Goal: Navigation & Orientation: Find specific page/section

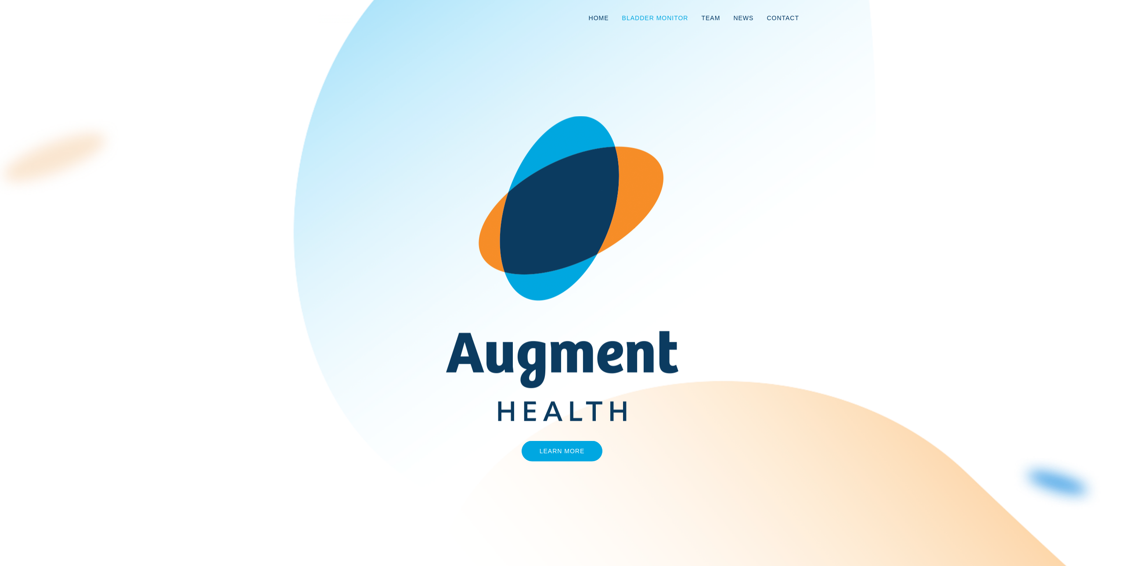
click at [672, 14] on link "Bladder Monitor" at bounding box center [654, 18] width 79 height 29
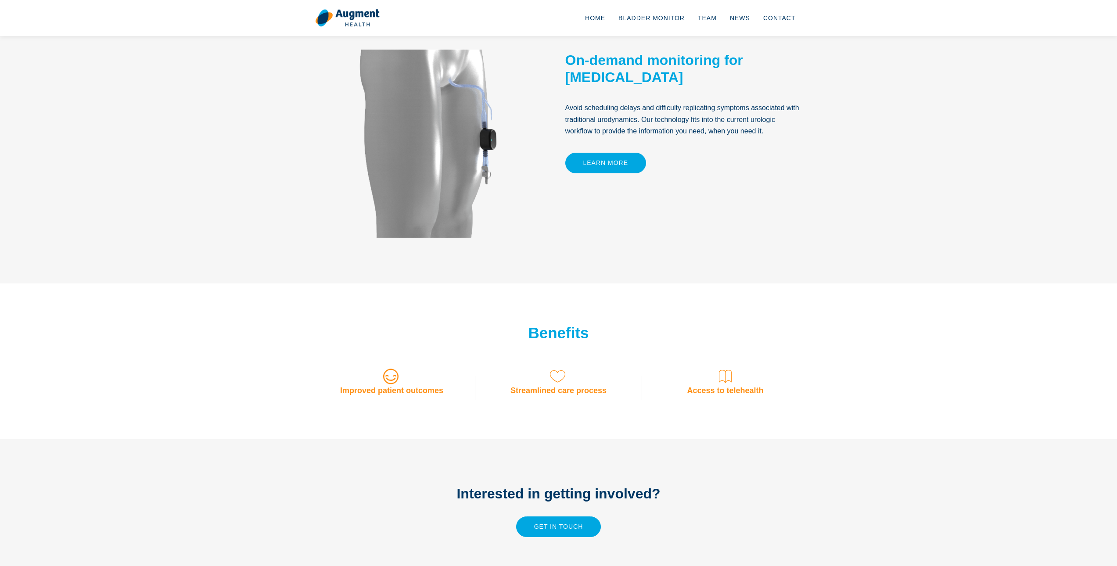
scroll to position [517, 0]
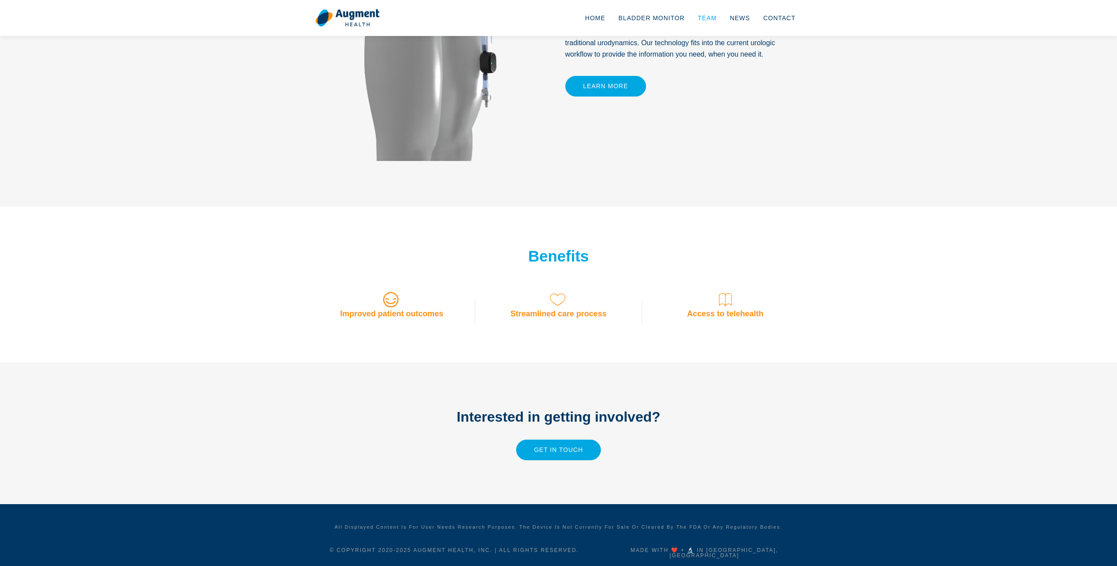
click at [697, 19] on link "Team" at bounding box center [707, 18] width 32 height 29
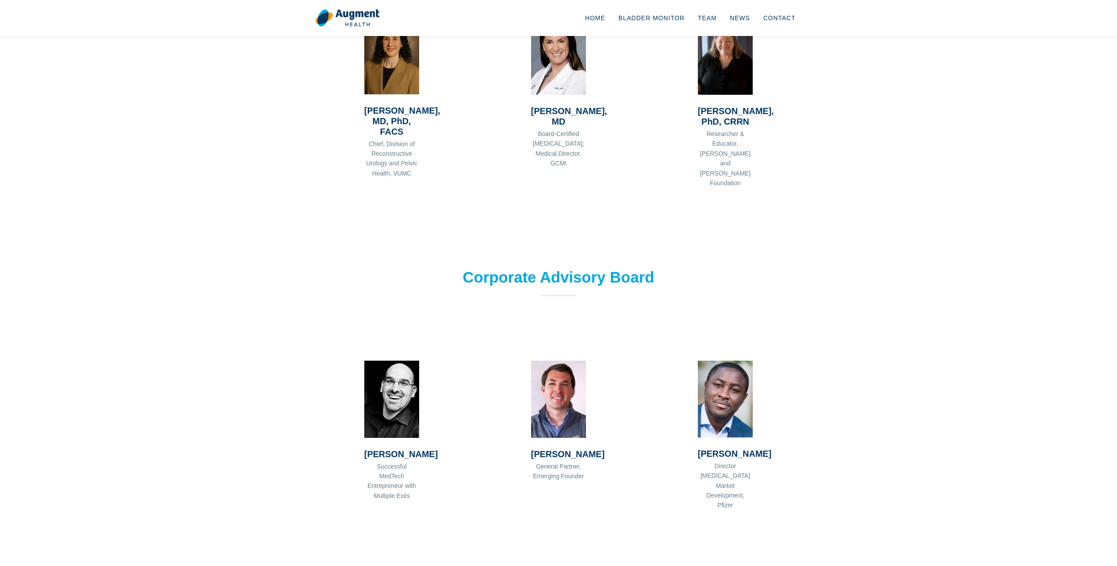
scroll to position [545, 0]
